Goal: Navigation & Orientation: Find specific page/section

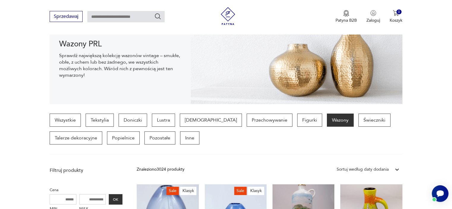
scroll to position [85, 0]
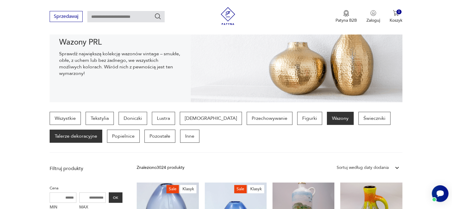
click at [102, 143] on p "Talerze dekoracyjne" at bounding box center [76, 136] width 53 height 13
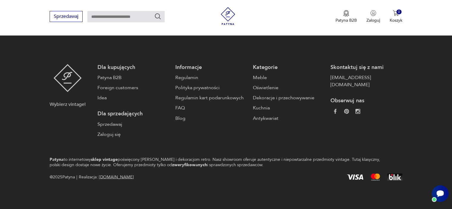
scroll to position [1055, 0]
